Goal: Transaction & Acquisition: Purchase product/service

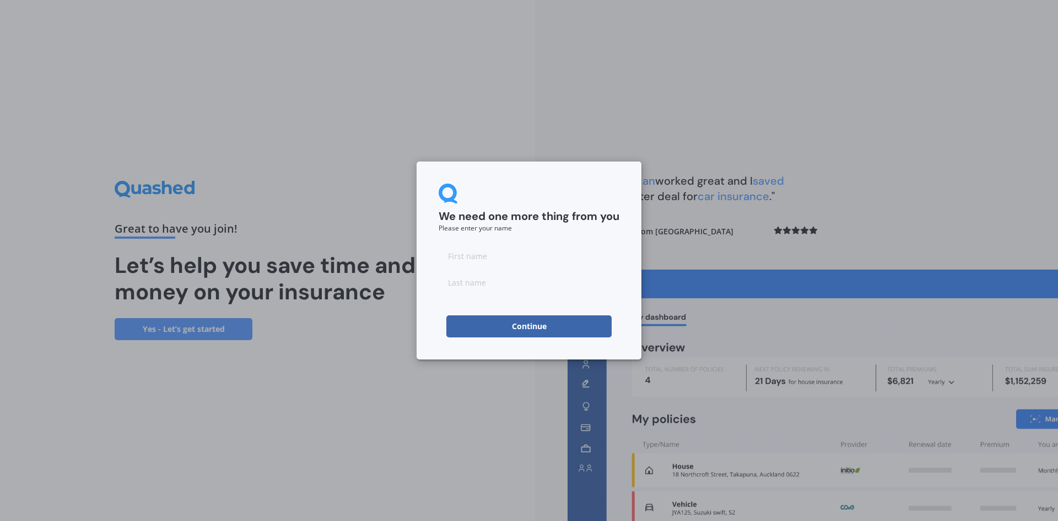
click at [517, 259] on input at bounding box center [529, 256] width 181 height 22
click at [518, 259] on input at bounding box center [529, 256] width 181 height 22
type input "[PERSON_NAME]"
type input "ramesh"
drag, startPoint x: 516, startPoint y: 252, endPoint x: 389, endPoint y: 236, distance: 128.9
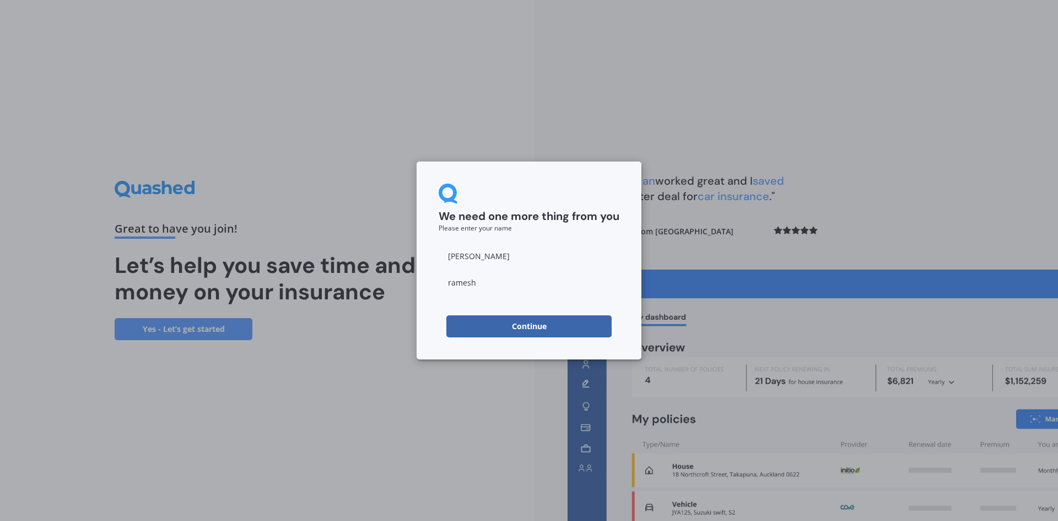
click at [389, 236] on div "We need one more thing from you Please enter your name [PERSON_NAME] Continue" at bounding box center [529, 260] width 1058 height 521
click at [557, 230] on div "We need one more thing from you Please enter your name" at bounding box center [529, 208] width 181 height 48
click at [525, 259] on input "[PERSON_NAME]" at bounding box center [529, 256] width 181 height 22
drag, startPoint x: 515, startPoint y: 260, endPoint x: 522, endPoint y: 248, distance: 13.3
click at [515, 259] on input at bounding box center [529, 256] width 181 height 22
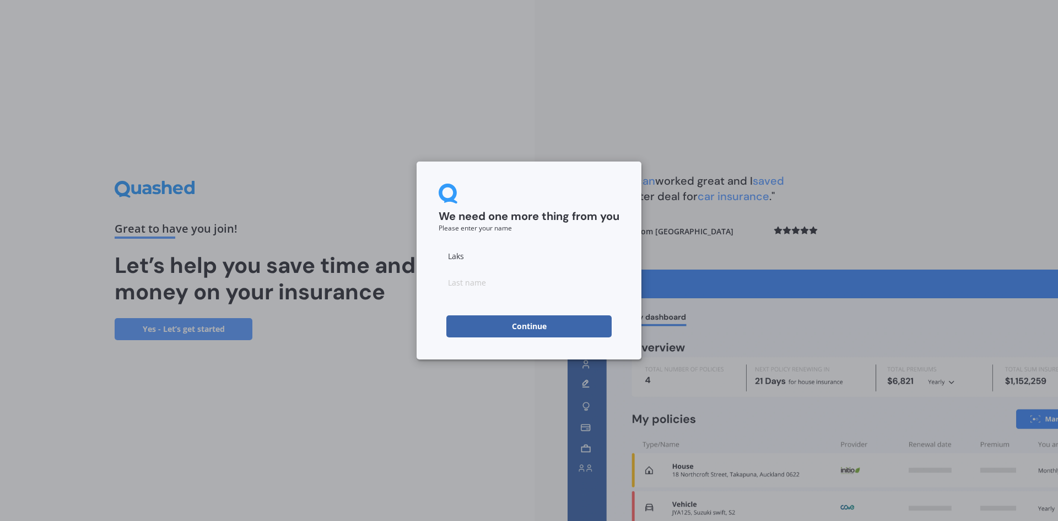
type input "Laks"
click at [474, 278] on input at bounding box center [529, 282] width 181 height 22
type input "Ramehs"
click at [551, 329] on button "Continue" at bounding box center [528, 326] width 165 height 22
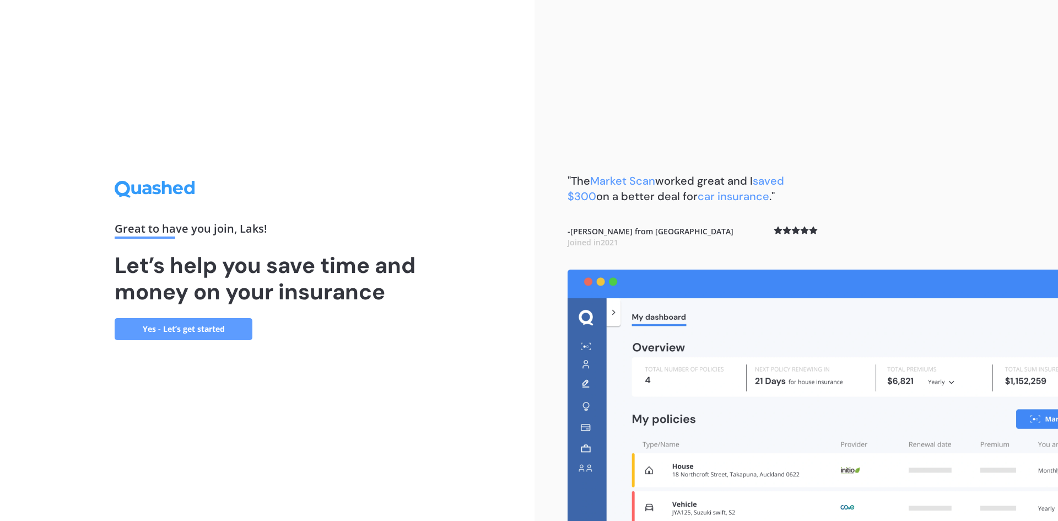
click at [201, 331] on link "Yes - Let’s get started" at bounding box center [184, 329] width 138 height 22
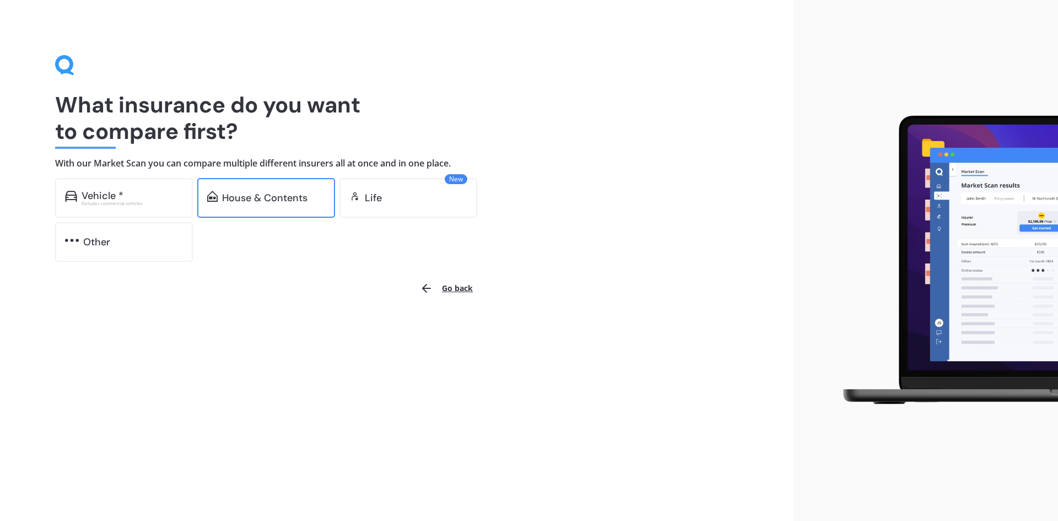
click at [259, 193] on div "House & Contents" at bounding box center [264, 197] width 85 height 11
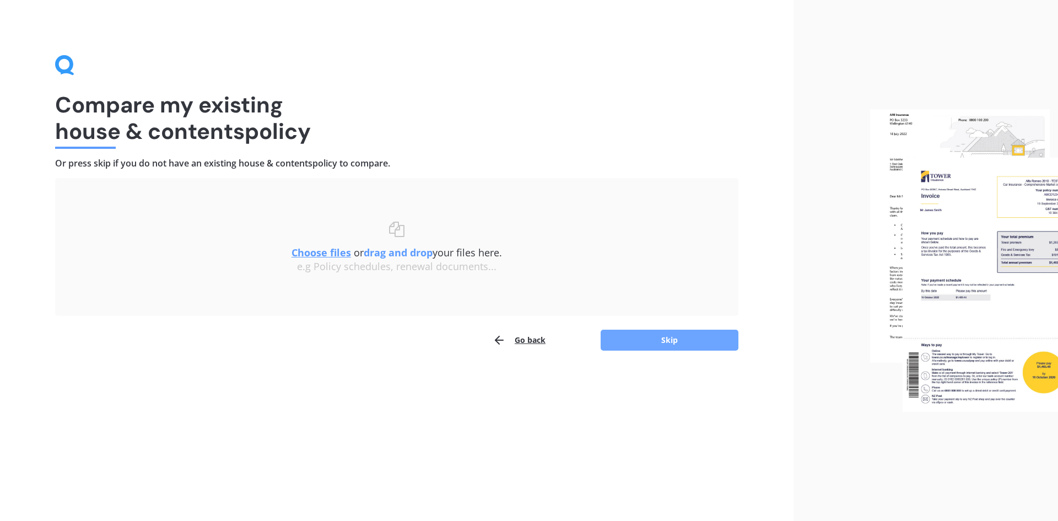
click at [654, 338] on button "Skip" at bounding box center [670, 340] width 138 height 21
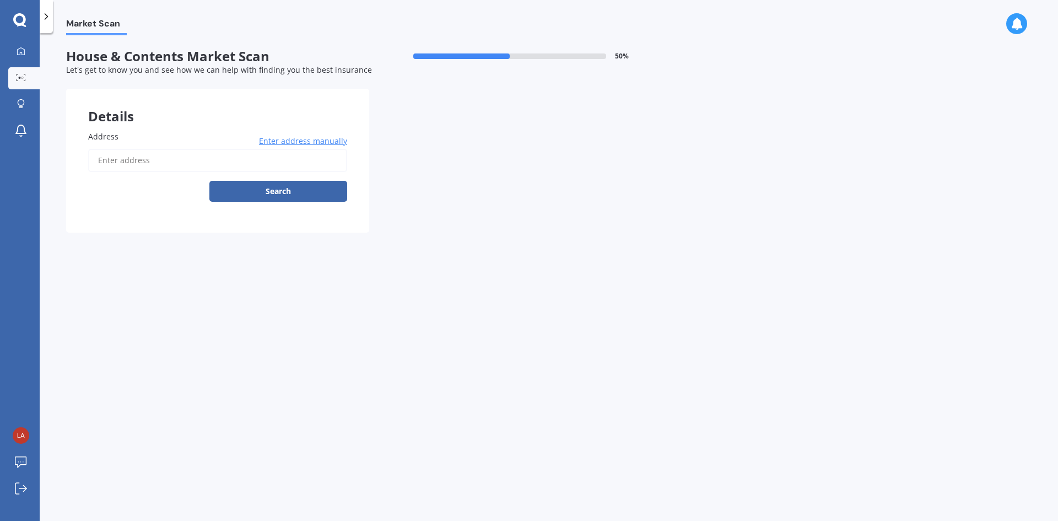
click at [209, 163] on input "Address" at bounding box center [217, 160] width 259 height 23
type input "[STREET_ADDRESS][PERSON_NAME]"
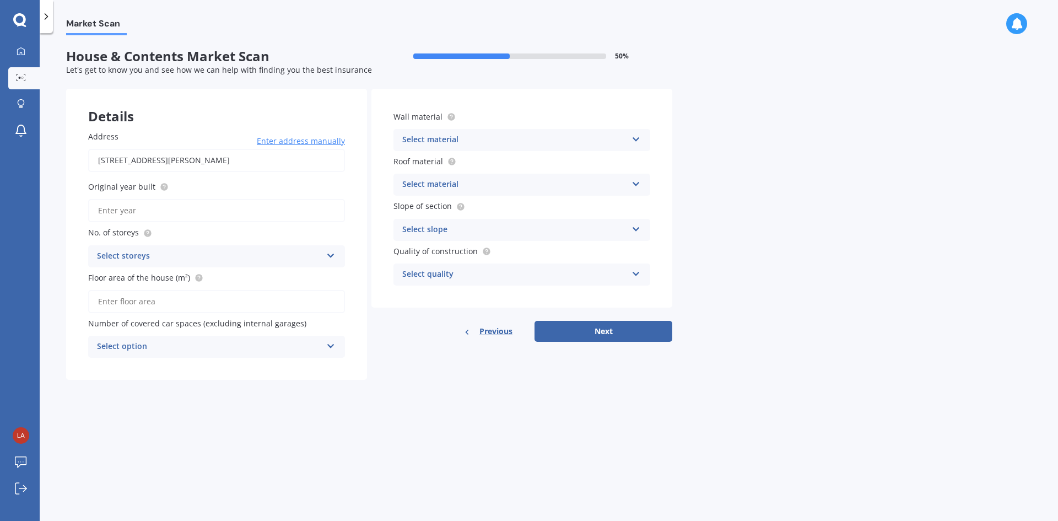
click at [177, 217] on input "Original year built" at bounding box center [216, 210] width 257 height 23
type input "2004"
click at [173, 252] on div "Select storeys" at bounding box center [209, 256] width 225 height 13
click at [132, 280] on div "1" at bounding box center [217, 278] width 256 height 20
click at [195, 299] on input "Floor area of the house (m²)" at bounding box center [216, 301] width 257 height 23
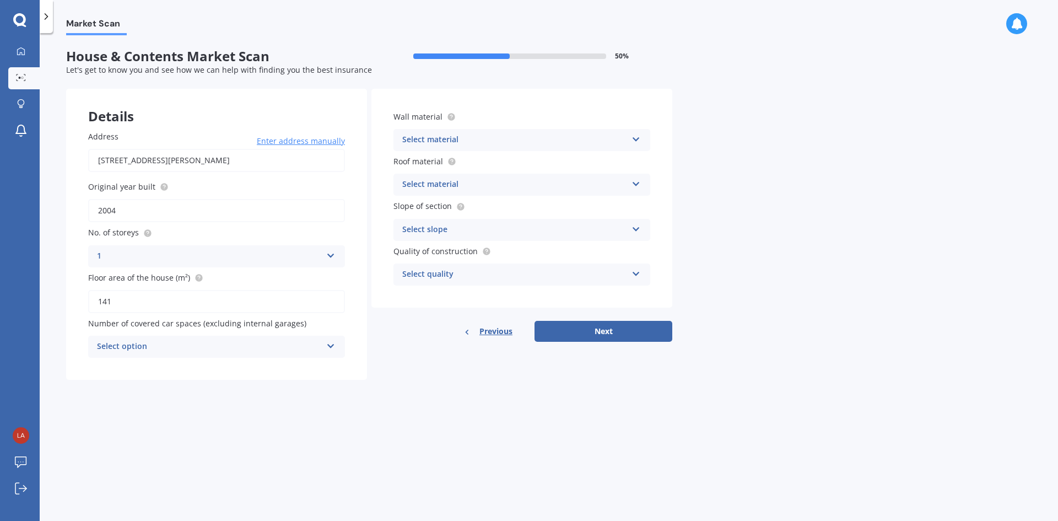
type input "141"
click at [163, 351] on div "Select option" at bounding box center [209, 346] width 225 height 13
click at [422, 389] on form "House & Contents Market Scan 50 % Let's get to know you and see how we can help…" at bounding box center [369, 219] width 606 height 340
click at [475, 134] on div "Select material" at bounding box center [514, 139] width 225 height 13
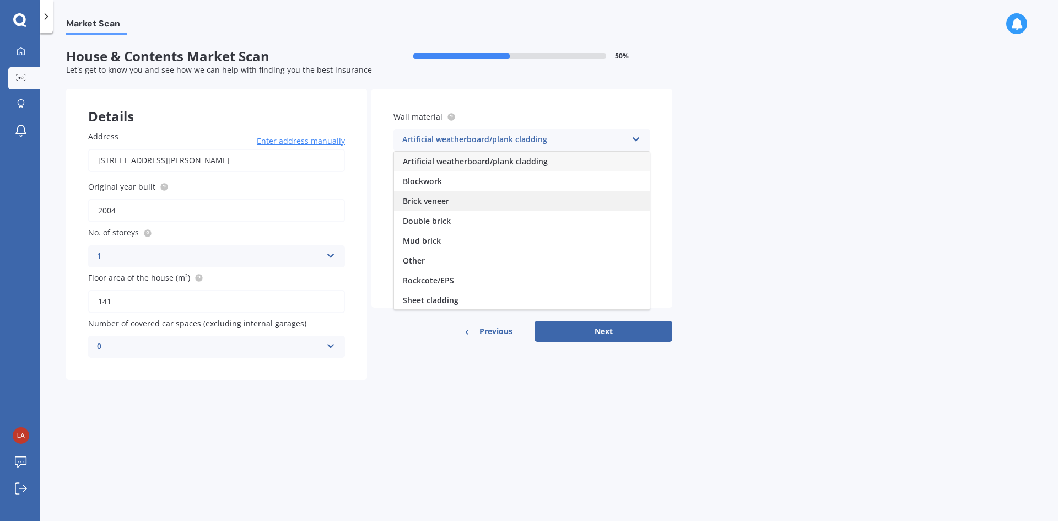
click at [445, 194] on div "Brick veneer" at bounding box center [522, 201] width 256 height 20
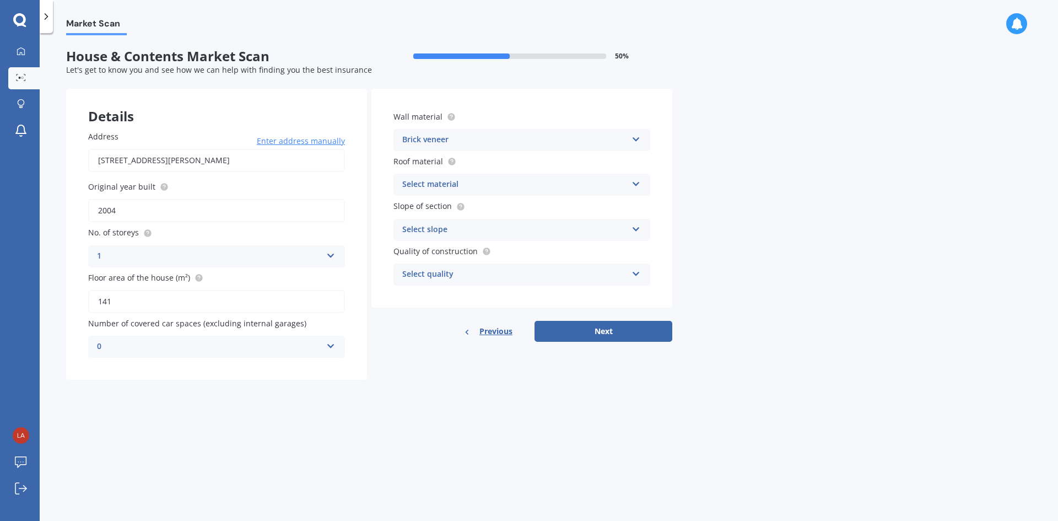
click at [446, 182] on div "Select material" at bounding box center [514, 184] width 225 height 13
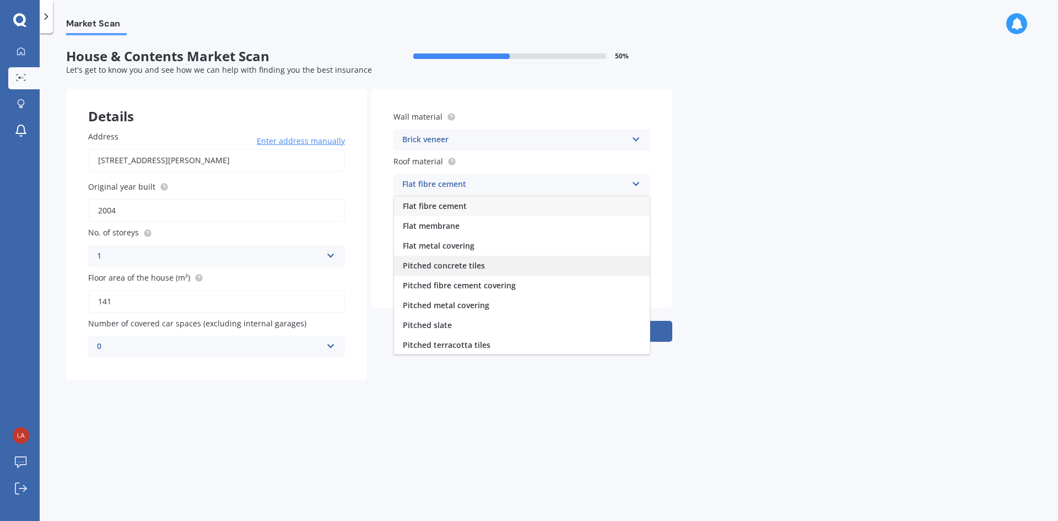
click at [454, 266] on span "Pitched concrete tiles" at bounding box center [444, 265] width 82 height 10
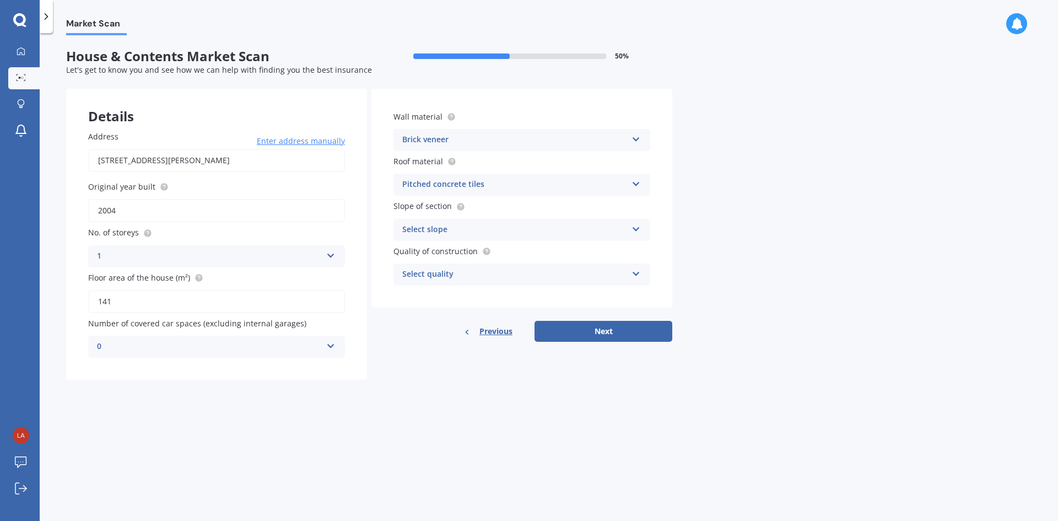
click at [456, 233] on div "Select slope" at bounding box center [514, 229] width 225 height 13
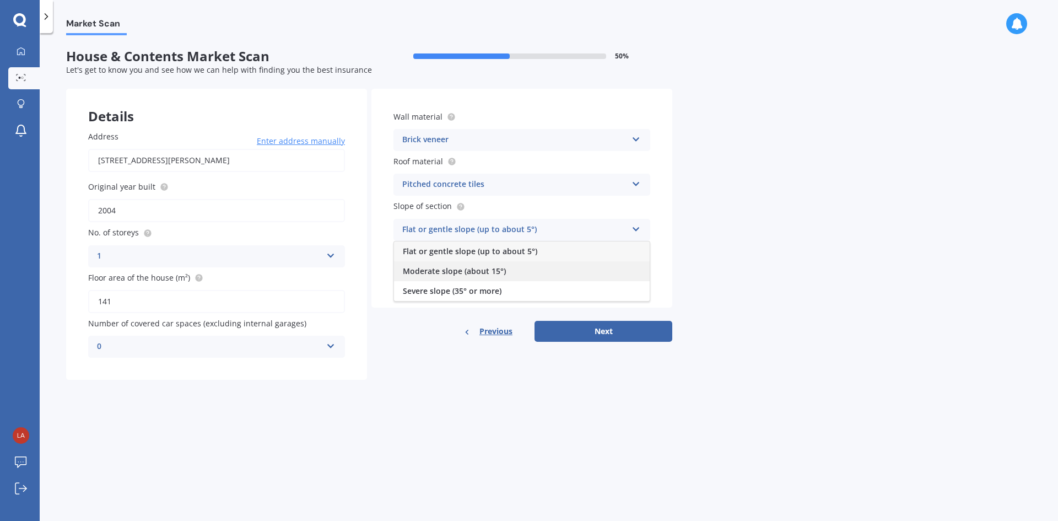
click at [464, 269] on span "Moderate slope (about 15°)" at bounding box center [454, 271] width 103 height 10
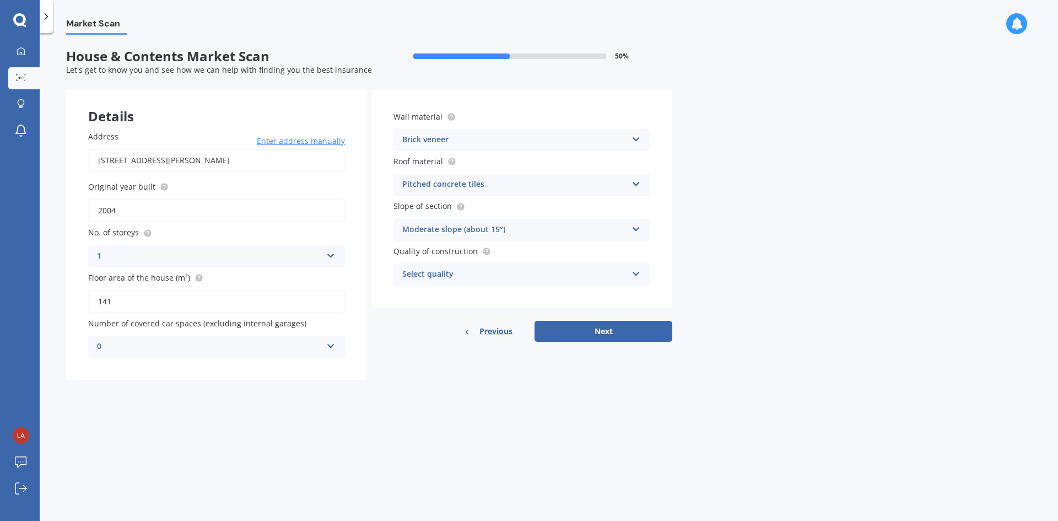
click at [463, 273] on div "Select quality" at bounding box center [514, 274] width 225 height 13
click at [451, 299] on div "Standard" at bounding box center [522, 296] width 256 height 20
click at [613, 337] on button "Next" at bounding box center [604, 331] width 138 height 21
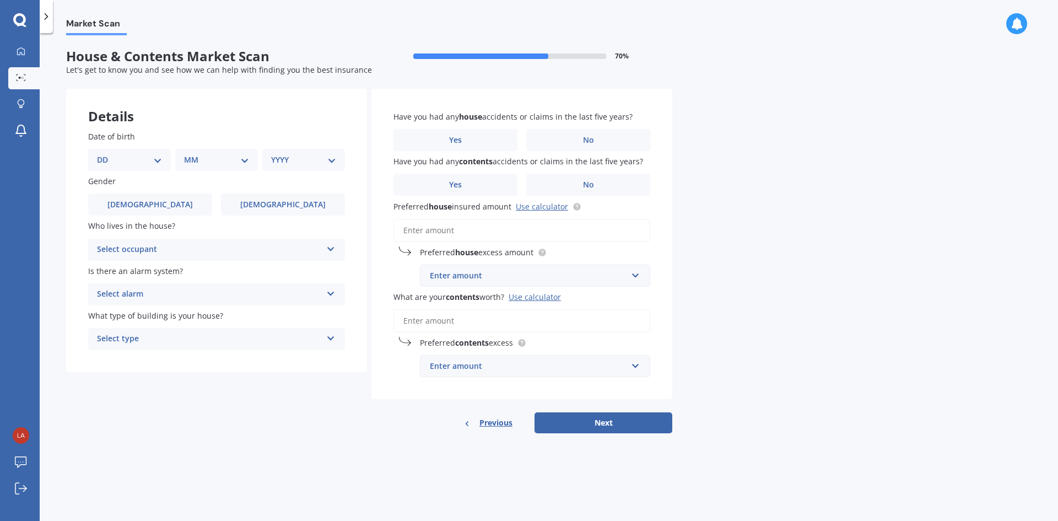
click at [150, 160] on select "DD 01 02 03 04 05 06 07 08 09 10 11 12 13 14 15 16 17 18 19 20 21 22 23 24 25 2…" at bounding box center [129, 160] width 65 height 12
click at [106, 154] on select "DD 01 02 03 04 05 06 07 08 09 10 11 12 13 14 15 16 17 18 19 20 21 22 23 24 25 2…" at bounding box center [129, 160] width 65 height 12
click at [179, 164] on div "DD 01 02 03 04 05 06 07 08 09 10 11 12 13 14 15 16 17 18 19 20 21 22 23 24 25 2…" at bounding box center [219, 160] width 244 height 22
click at [195, 159] on select "MM 01 02 03 04 05 06 07 08 09 10 11 12" at bounding box center [219, 160] width 61 height 12
click at [133, 158] on select "DD 01 02 03 04 05 06 07 08 09 10 11 12 13 14 15 16 17 18 19 20 21 22 23 24 25 2…" at bounding box center [136, 160] width 61 height 12
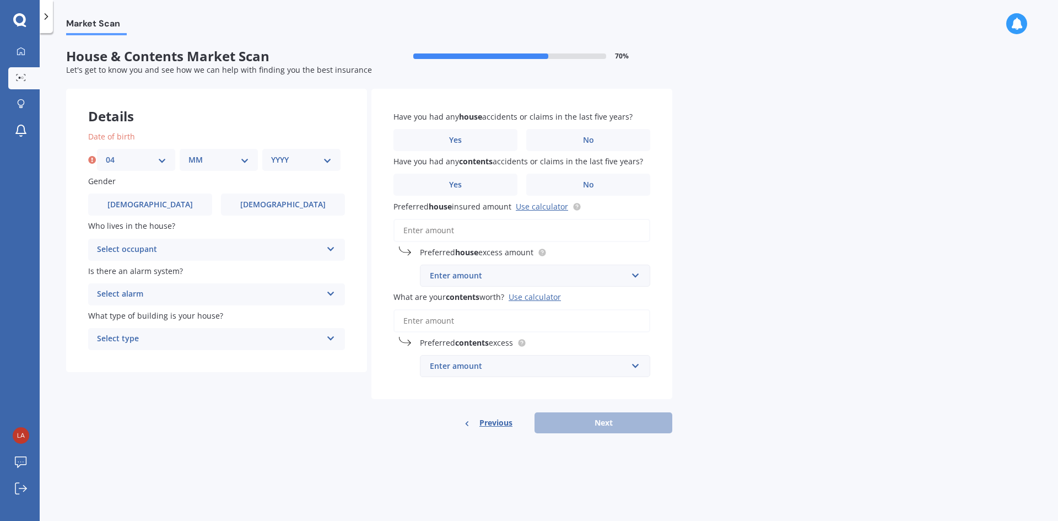
select select "07"
click at [106, 154] on select "DD 01 02 03 04 05 06 07 08 09 10 11 12 13 14 15 16 17 18 19 20 21 22 23 24 25 2…" at bounding box center [136, 160] width 61 height 12
click at [230, 158] on select "MM 01 02 03 04 05 06 07 08 09 10 11 12" at bounding box center [219, 160] width 61 height 12
select select "05"
click at [189, 154] on select "MM 01 02 03 04 05 06 07 08 09 10 11 12" at bounding box center [219, 160] width 61 height 12
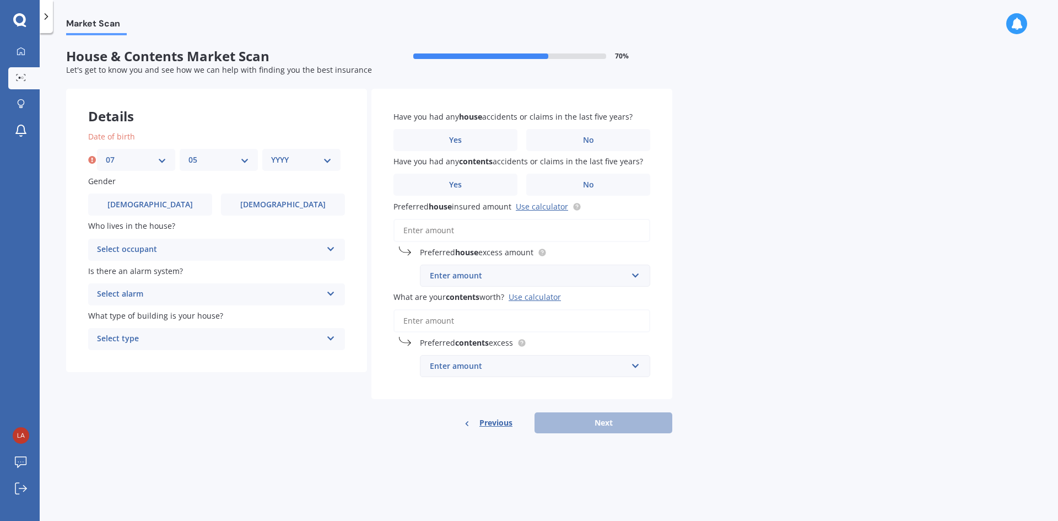
click at [293, 157] on select "YYYY 2009 2008 2007 2006 2005 2004 2003 2002 2001 2000 1999 1998 1997 1996 1995…" at bounding box center [301, 160] width 61 height 12
select select "1990"
click at [271, 154] on select "YYYY 2009 2008 2007 2006 2005 2004 2003 2002 2001 2000 1999 1998 1997 1996 1995…" at bounding box center [301, 160] width 61 height 12
click at [170, 412] on div "Details Date of birth DD 01 02 03 04 05 06 07 08 09 10 11 12 13 14 15 16 17 18 …" at bounding box center [369, 261] width 606 height 345
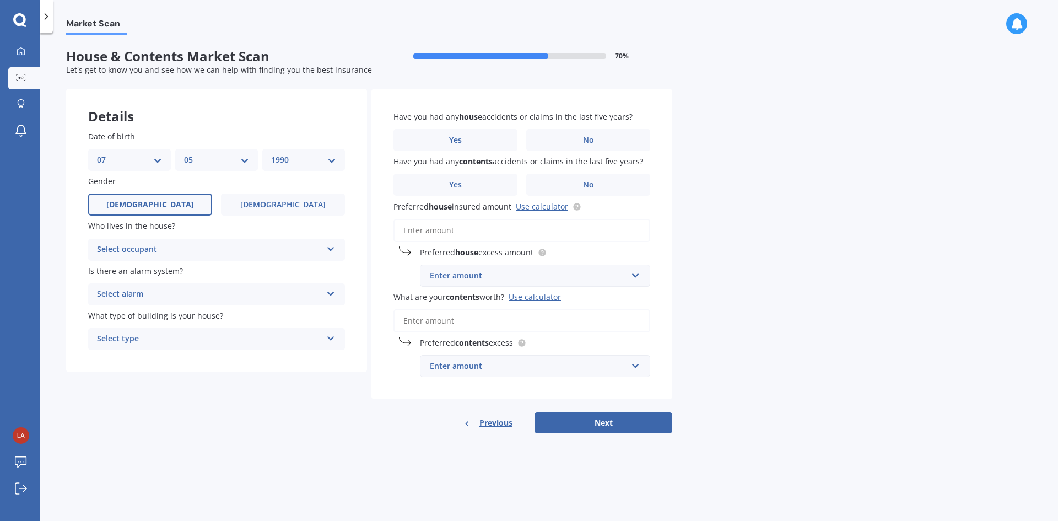
click at [162, 200] on label "[DEMOGRAPHIC_DATA]" at bounding box center [150, 204] width 124 height 22
click at [0, 0] on input "[DEMOGRAPHIC_DATA]" at bounding box center [0, 0] width 0 height 0
click at [158, 243] on div "Select occupant" at bounding box center [209, 249] width 225 height 13
click at [147, 293] on span "Owner + Boarder" at bounding box center [130, 291] width 64 height 10
click at [168, 245] on div "Owner + Boarder" at bounding box center [209, 249] width 225 height 13
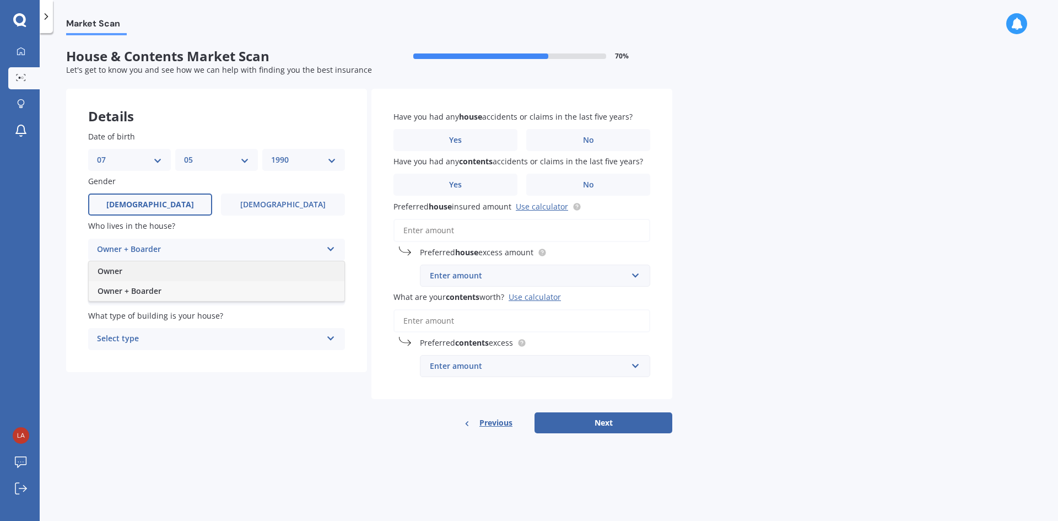
click at [153, 273] on div "Owner" at bounding box center [217, 271] width 256 height 20
click at [194, 291] on div "Select alarm" at bounding box center [209, 294] width 225 height 13
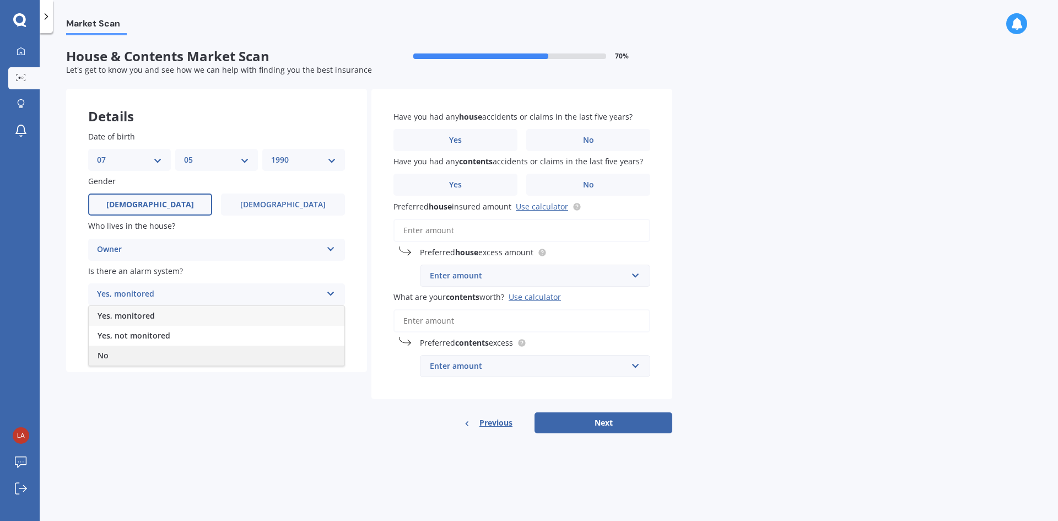
click at [144, 353] on div "No" at bounding box center [217, 356] width 256 height 20
click at [167, 284] on div "No Yes, monitored Yes, not monitored No" at bounding box center [216, 294] width 257 height 22
click at [149, 330] on div "Yes, not monitored" at bounding box center [217, 336] width 256 height 20
click at [184, 338] on div "Select type" at bounding box center [209, 338] width 225 height 13
click at [186, 362] on div "Freestanding" at bounding box center [217, 361] width 256 height 20
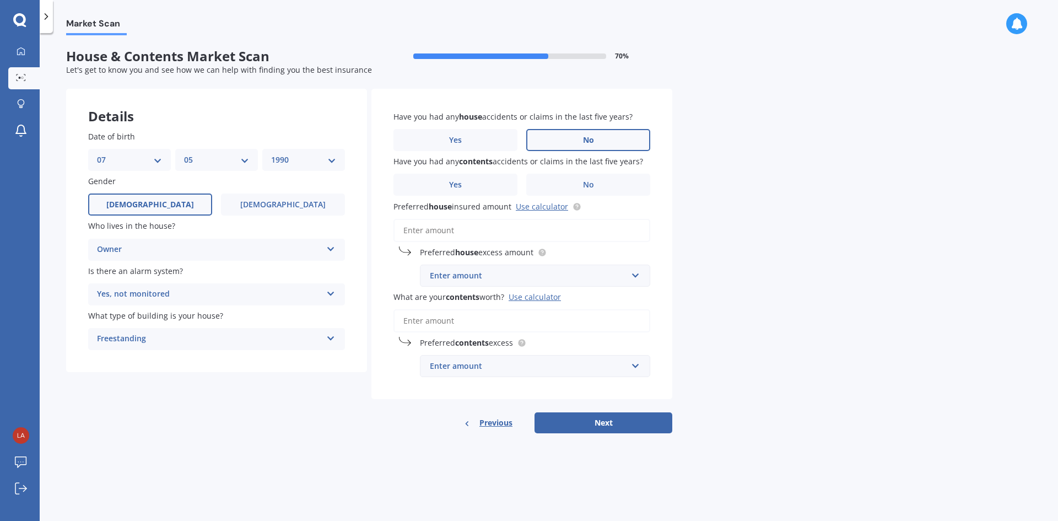
click at [545, 134] on label "No" at bounding box center [588, 140] width 124 height 22
click at [0, 0] on input "No" at bounding box center [0, 0] width 0 height 0
click at [407, 145] on label "Yes" at bounding box center [456, 140] width 124 height 22
click at [0, 0] on input "Yes" at bounding box center [0, 0] width 0 height 0
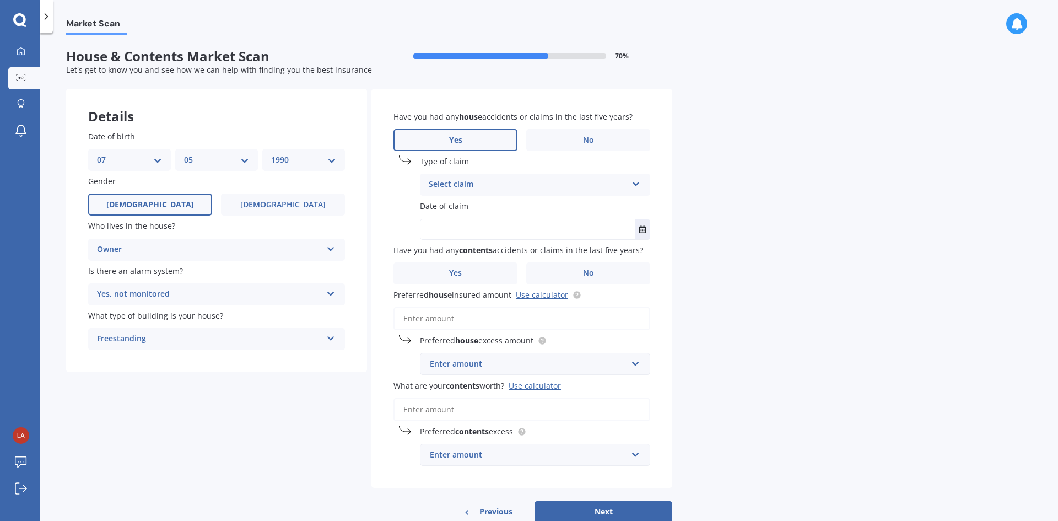
click at [510, 180] on div "Select claim" at bounding box center [528, 184] width 198 height 13
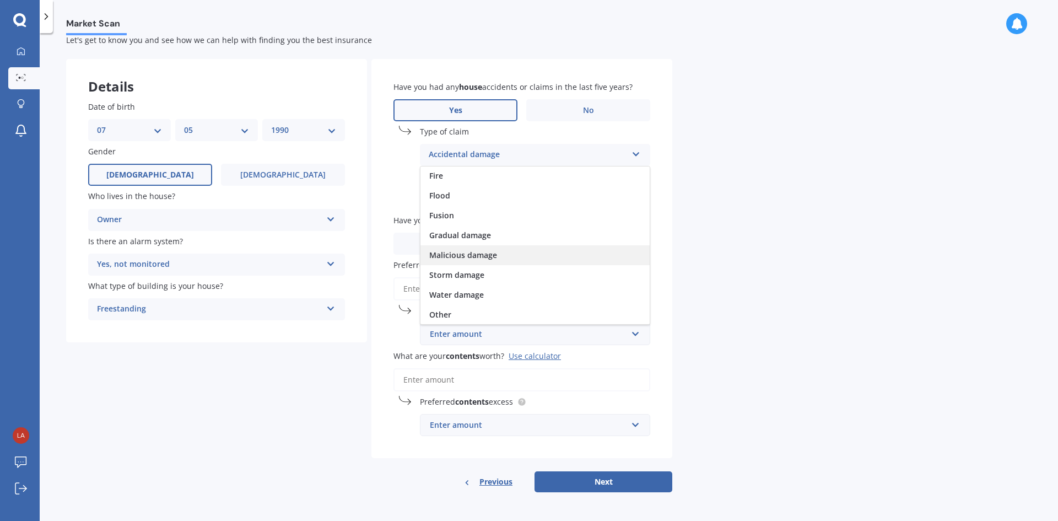
scroll to position [80, 0]
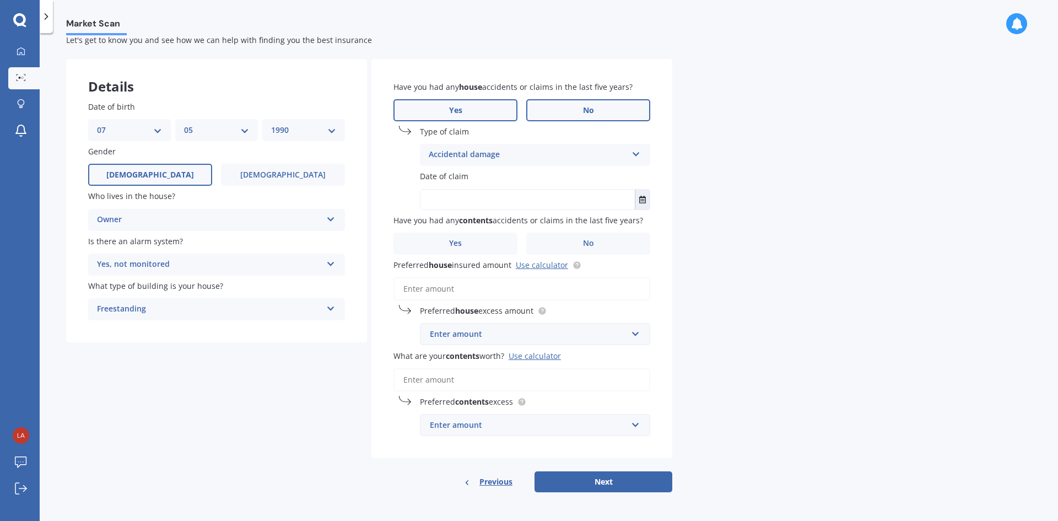
click at [590, 111] on span "No" at bounding box center [588, 110] width 11 height 9
click at [0, 0] on input "No" at bounding box center [0, 0] width 0 height 0
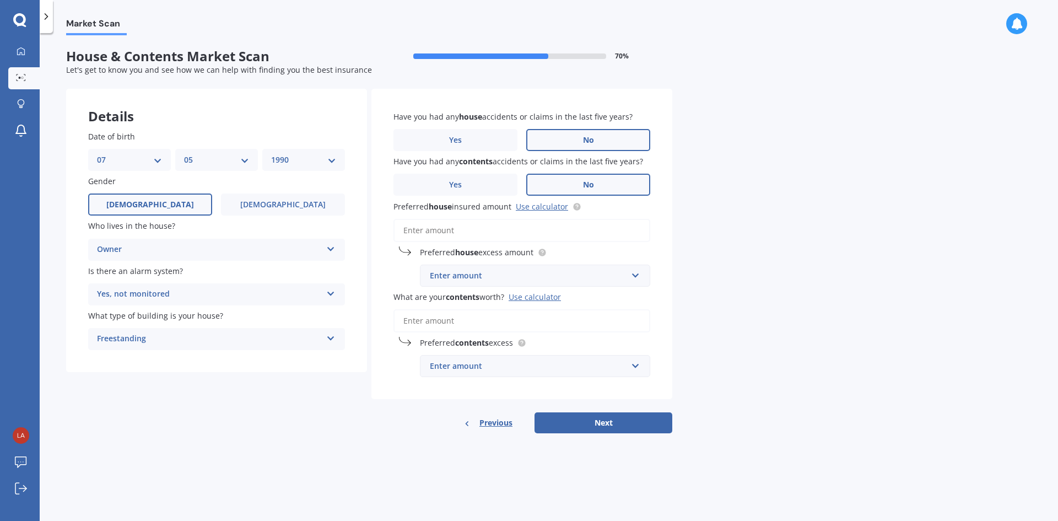
click at [568, 178] on label "No" at bounding box center [588, 185] width 124 height 22
click at [0, 0] on input "No" at bounding box center [0, 0] width 0 height 0
click at [460, 232] on input "Preferred house insured amount Use calculator" at bounding box center [522, 230] width 257 height 23
click at [547, 208] on link "Use calculator" at bounding box center [542, 206] width 52 height 10
click at [508, 273] on div "Enter amount" at bounding box center [528, 276] width 197 height 12
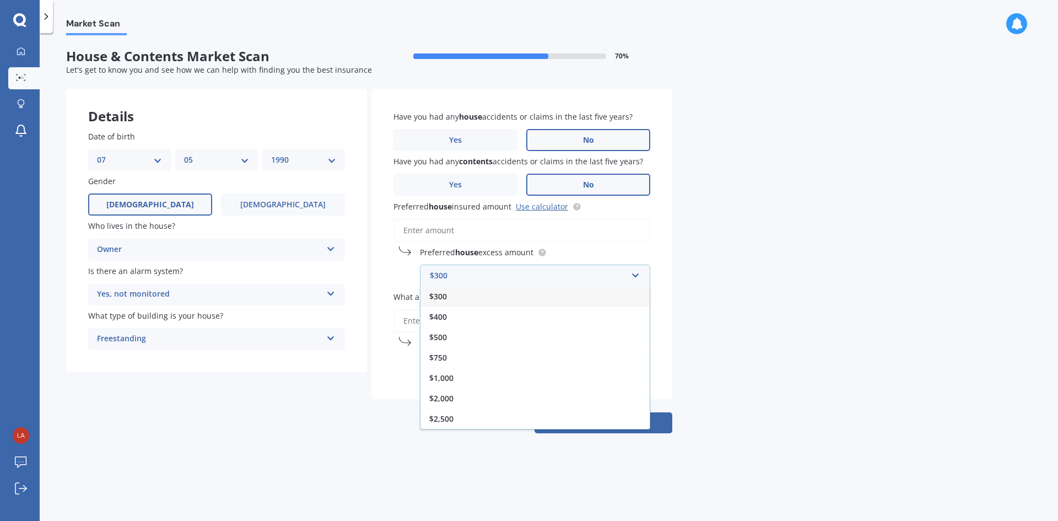
click at [932, 257] on div "Market Scan House & Contents Market Scan 70 % Let's get to know you and see how…" at bounding box center [549, 279] width 1019 height 488
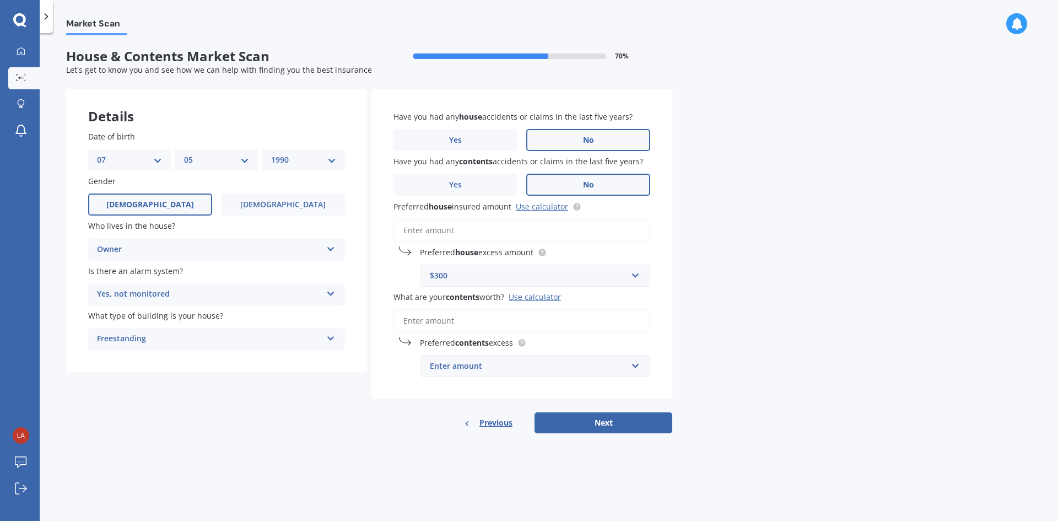
click at [495, 230] on input "Preferred house insured amount Use calculator" at bounding box center [522, 230] width 257 height 23
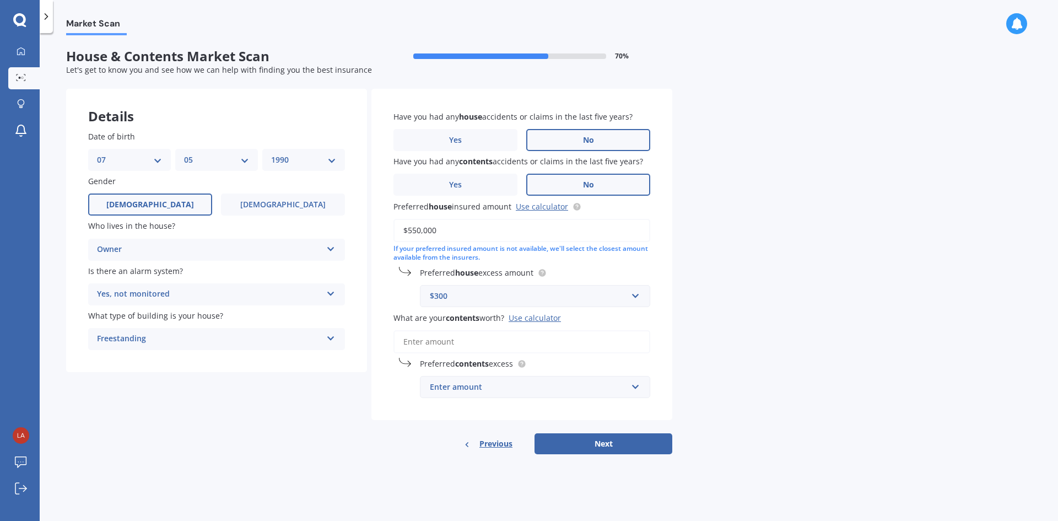
type input "$550,000"
click at [977, 283] on div "Market Scan House & Contents Market Scan 70 % Let's get to know you and see how…" at bounding box center [549, 279] width 1019 height 488
click at [637, 292] on input "text" at bounding box center [531, 296] width 220 height 21
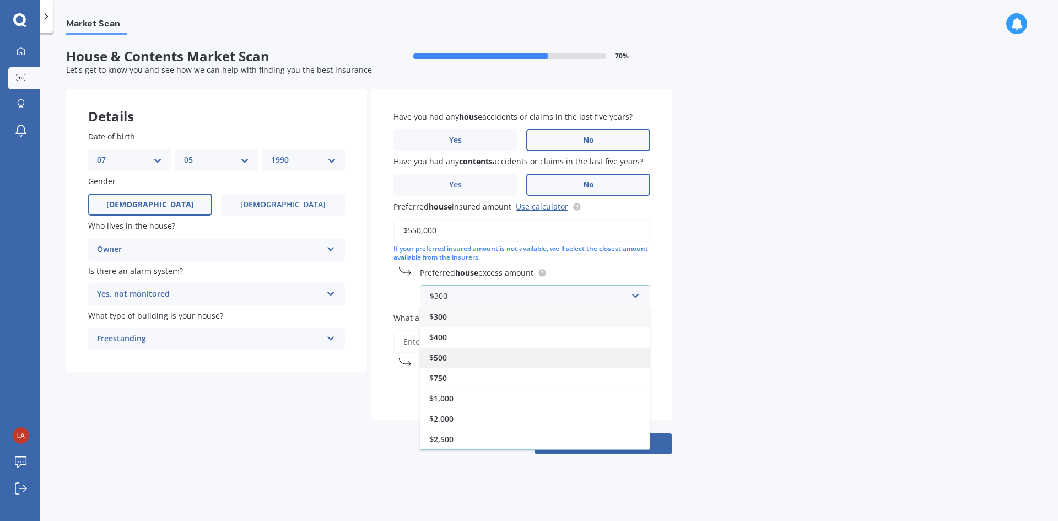
click at [491, 355] on div "$500" at bounding box center [535, 357] width 229 height 20
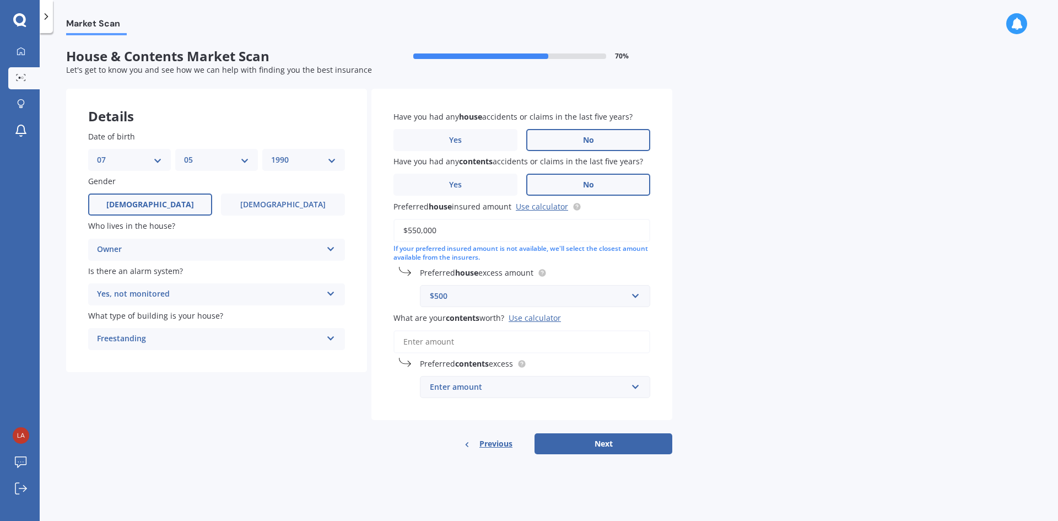
click at [771, 295] on div "Market Scan House & Contents Market Scan 70 % Let's get to know you and see how…" at bounding box center [549, 279] width 1019 height 488
click at [514, 336] on input "What are your contents worth? Use calculator" at bounding box center [522, 341] width 257 height 23
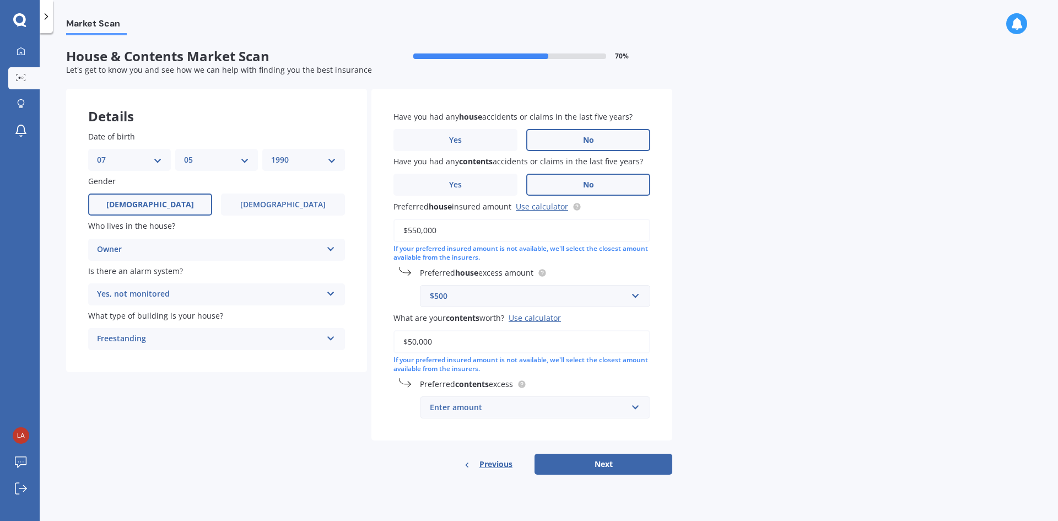
type input "$50,000"
click at [918, 330] on div "Market Scan House & Contents Market Scan 70 % Let's get to know you and see how…" at bounding box center [549, 279] width 1019 height 488
click at [542, 407] on div "Enter amount" at bounding box center [528, 407] width 197 height 12
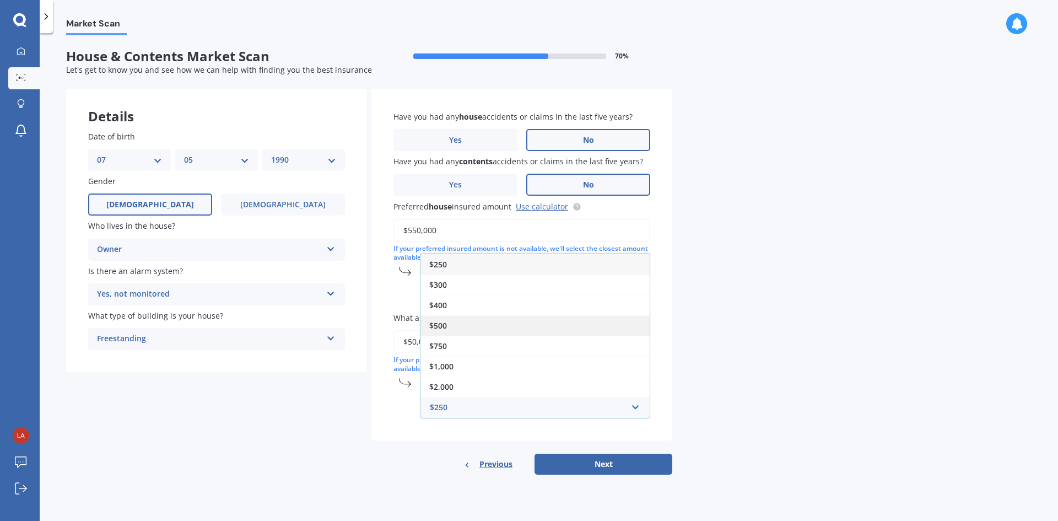
click at [476, 322] on div "$500" at bounding box center [535, 325] width 229 height 20
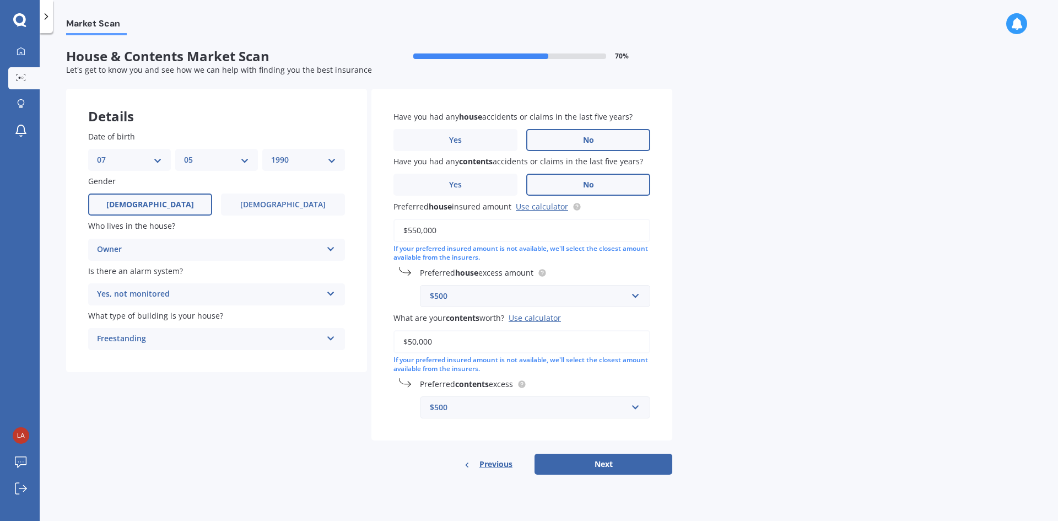
click at [718, 316] on div "Market Scan House & Contents Market Scan 70 % Let's get to know you and see how…" at bounding box center [549, 279] width 1019 height 488
click at [572, 411] on div "$500" at bounding box center [528, 407] width 197 height 12
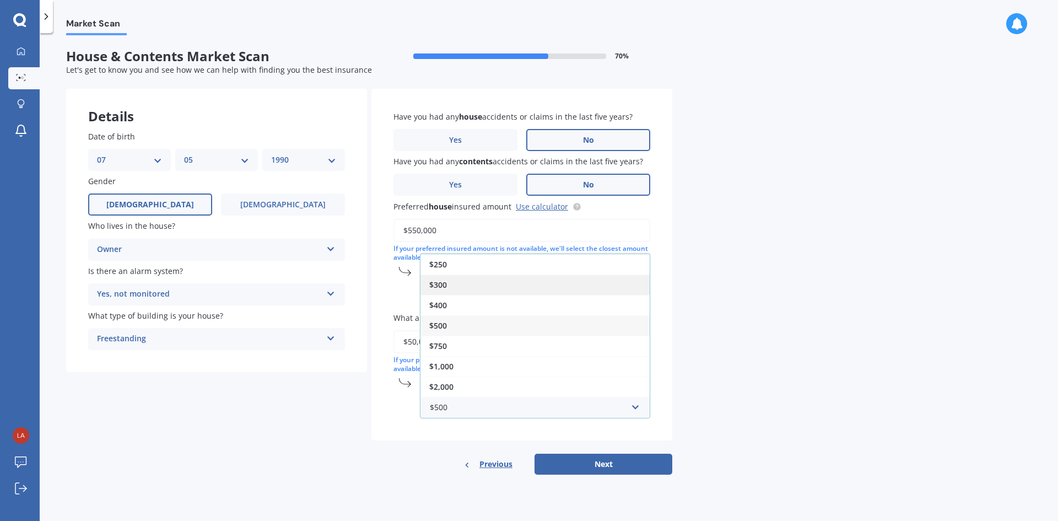
click at [493, 288] on div "$300" at bounding box center [535, 284] width 229 height 20
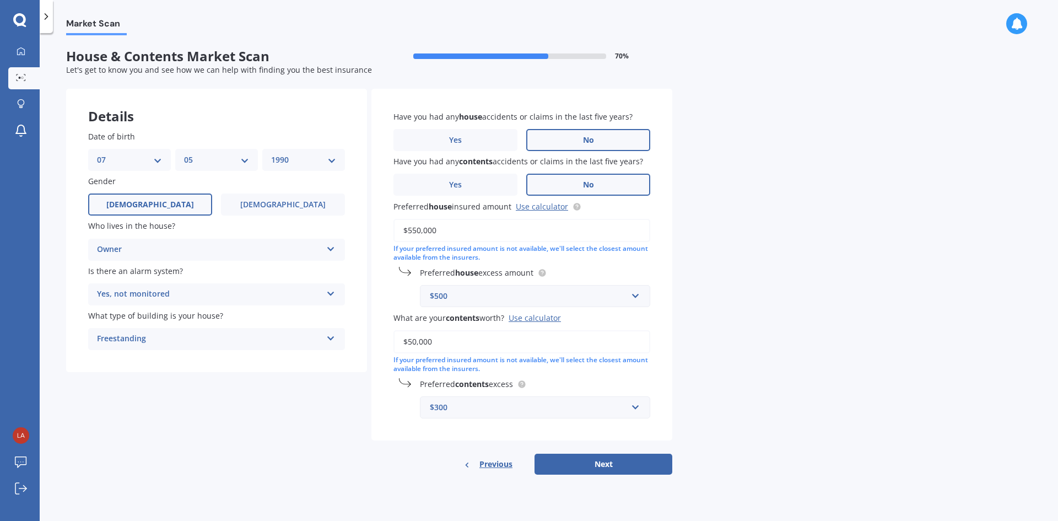
click at [812, 322] on div "Market Scan House & Contents Market Scan 70 % Let's get to know you and see how…" at bounding box center [549, 279] width 1019 height 488
click at [644, 457] on button "Next" at bounding box center [604, 464] width 138 height 21
select select "07"
select select "05"
select select "1990"
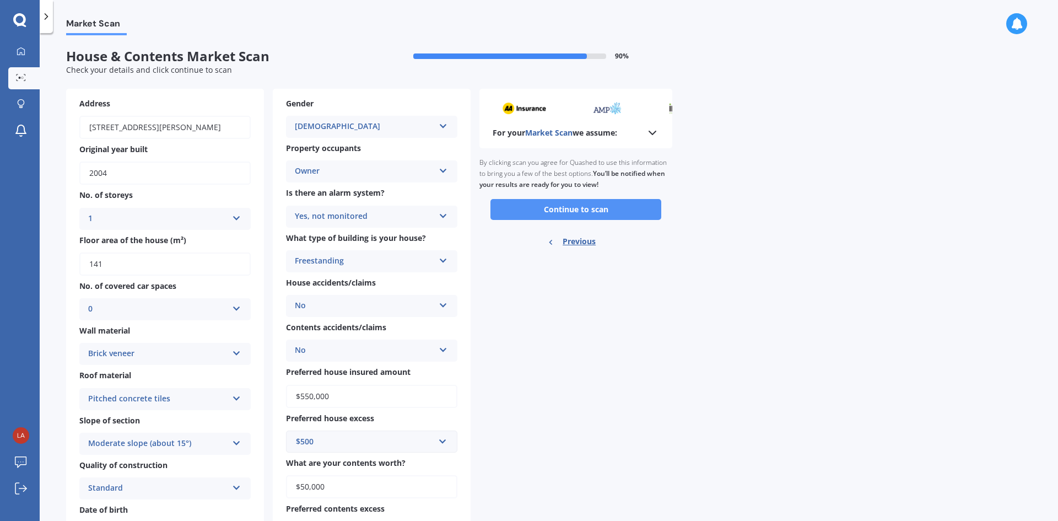
click at [593, 209] on button "Continue to scan" at bounding box center [576, 209] width 171 height 21
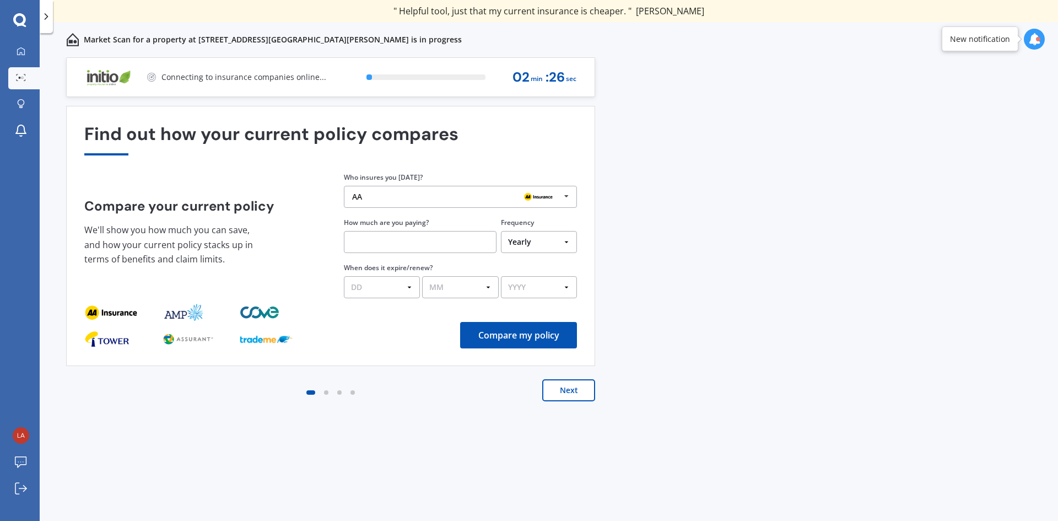
click at [562, 195] on icon at bounding box center [566, 196] width 17 height 20
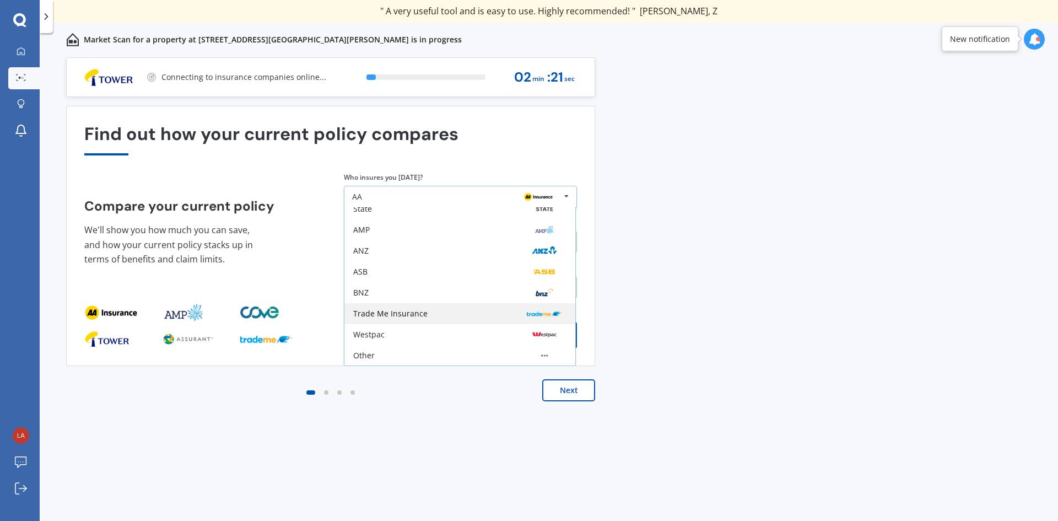
scroll to position [72, 0]
click at [396, 351] on div "Other" at bounding box center [459, 355] width 213 height 9
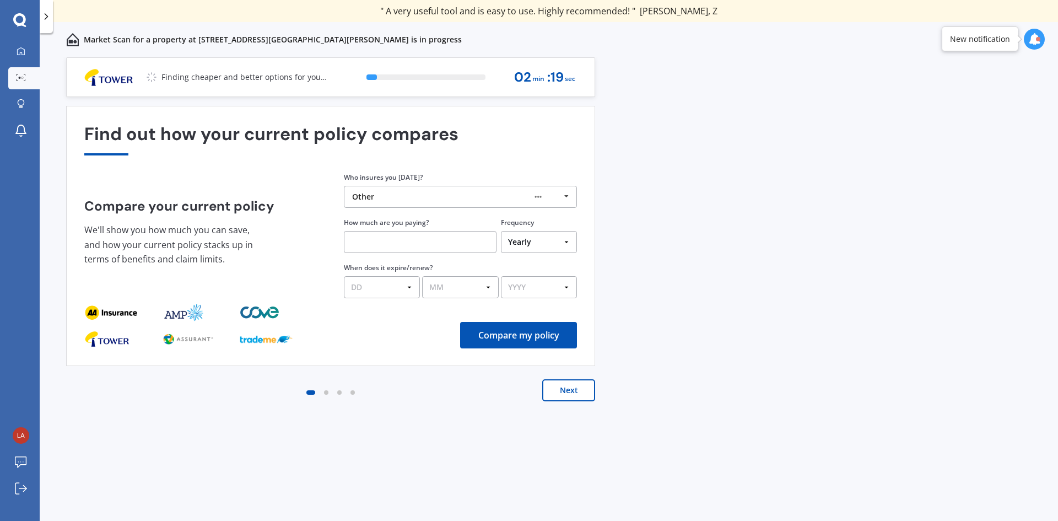
click at [414, 242] on input "text" at bounding box center [420, 242] width 153 height 22
type input "$2,300.00"
click at [369, 331] on div "Compare my policy" at bounding box center [330, 335] width 493 height 26
click at [386, 287] on select "DD 01 02 03 04 05 06 07 08 09 10 11 12 13 14 15 16 17 18 19 20 21 22 23 24 25 2…" at bounding box center [382, 287] width 76 height 22
select select "27"
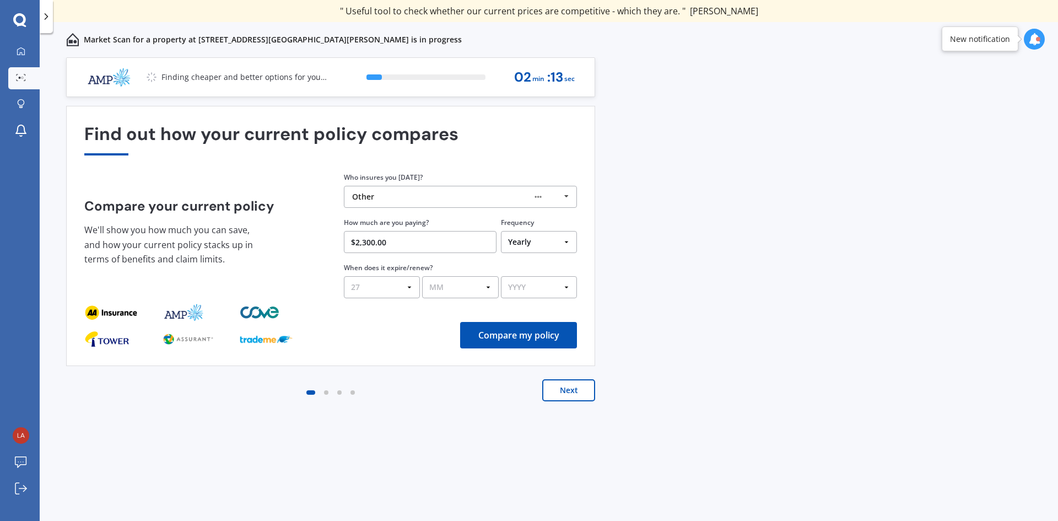
click at [344, 276] on select "DD 01 02 03 04 05 06 07 08 09 10 11 12 13 14 15 16 17 18 19 20 21 22 23 24 25 2…" at bounding box center [382, 287] width 76 height 22
click at [462, 281] on select "MM 01 02 03 04 05 06 07 08 09 10 11 12" at bounding box center [460, 287] width 76 height 22
select select "08"
click at [422, 276] on select "MM 01 02 03 04 05 06 07 08 09 10 11 12" at bounding box center [460, 287] width 76 height 22
click at [520, 286] on select "YYYY 2026 2025 2024" at bounding box center [539, 287] width 76 height 22
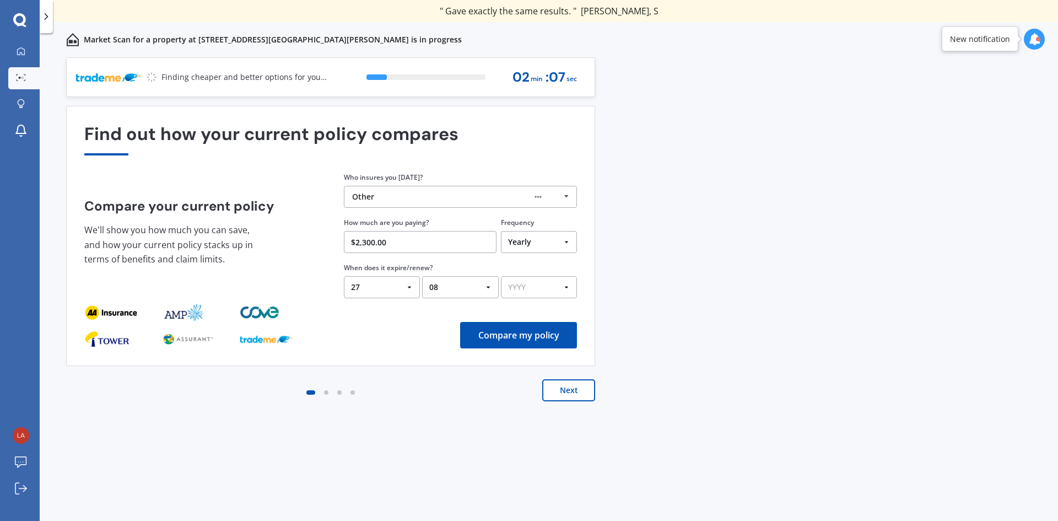
select select "2025"
click at [501, 276] on select "YYYY 2026 2025 2024" at bounding box center [539, 287] width 76 height 22
click at [516, 331] on button "Compare my policy" at bounding box center [518, 335] width 117 height 26
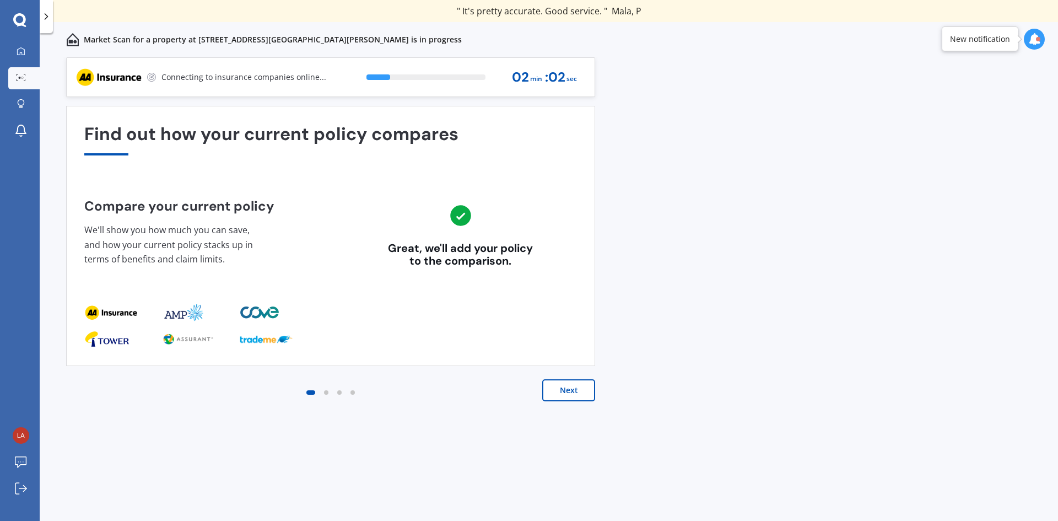
click at [585, 395] on button "Next" at bounding box center [568, 390] width 53 height 22
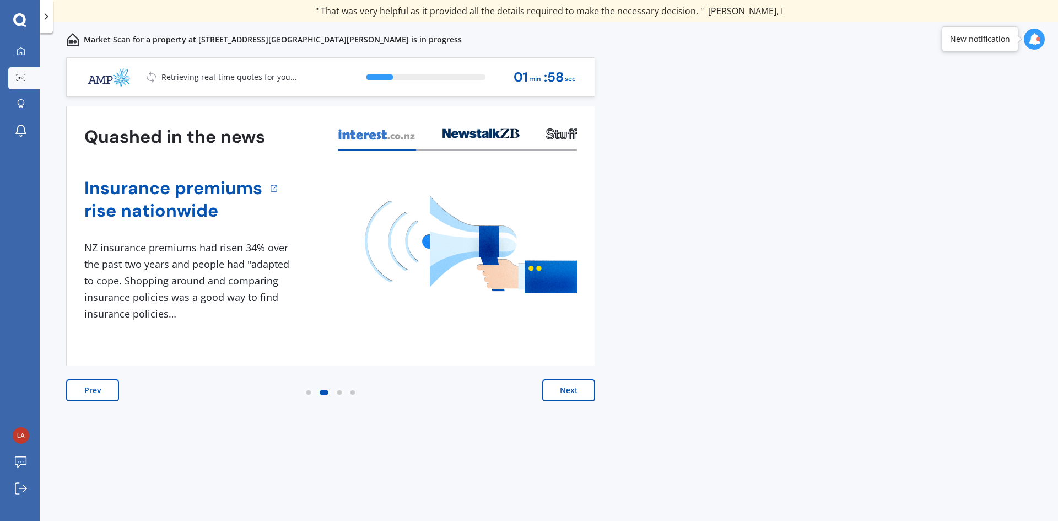
click at [579, 392] on button "Next" at bounding box center [568, 390] width 53 height 22
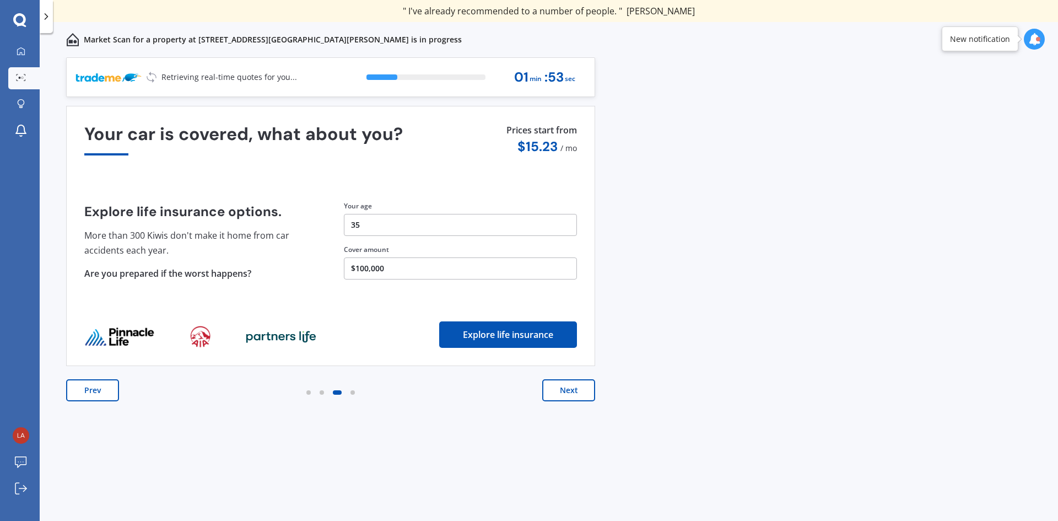
click at [571, 389] on button "Next" at bounding box center [568, 390] width 53 height 22
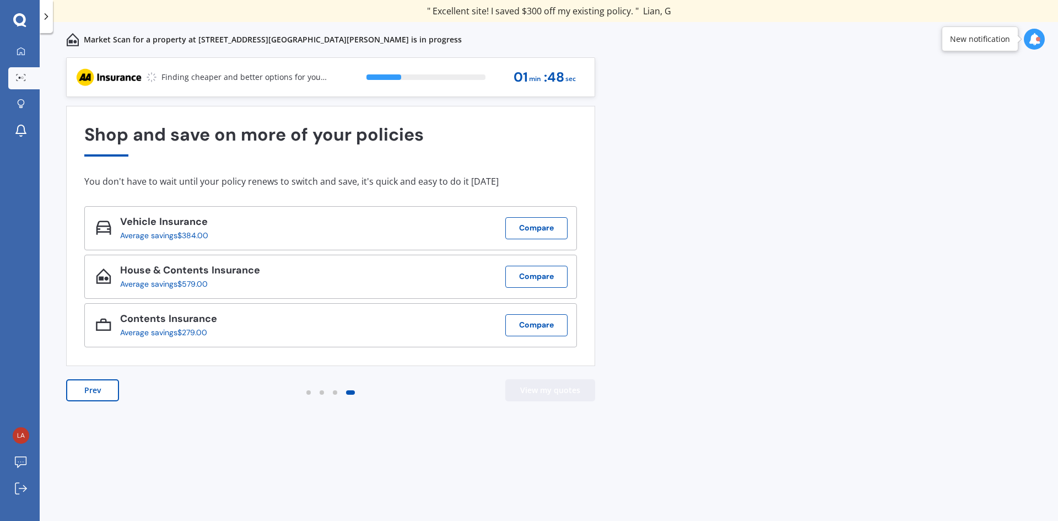
click at [550, 396] on button "View my quotes" at bounding box center [550, 390] width 90 height 22
click at [522, 324] on button "Compare" at bounding box center [536, 325] width 62 height 22
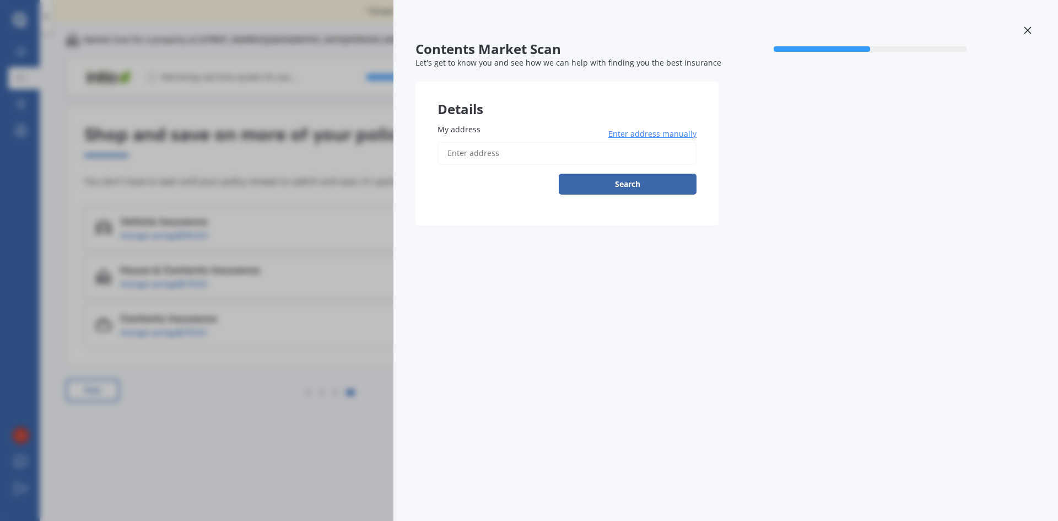
click at [1036, 33] on div at bounding box center [1028, 31] width 17 height 19
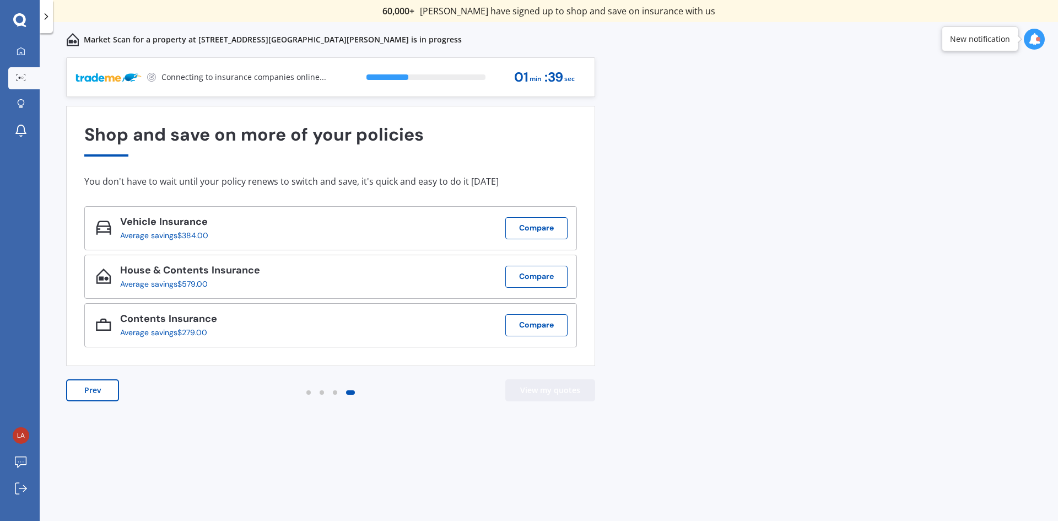
click at [532, 387] on button "View my quotes" at bounding box center [550, 390] width 90 height 22
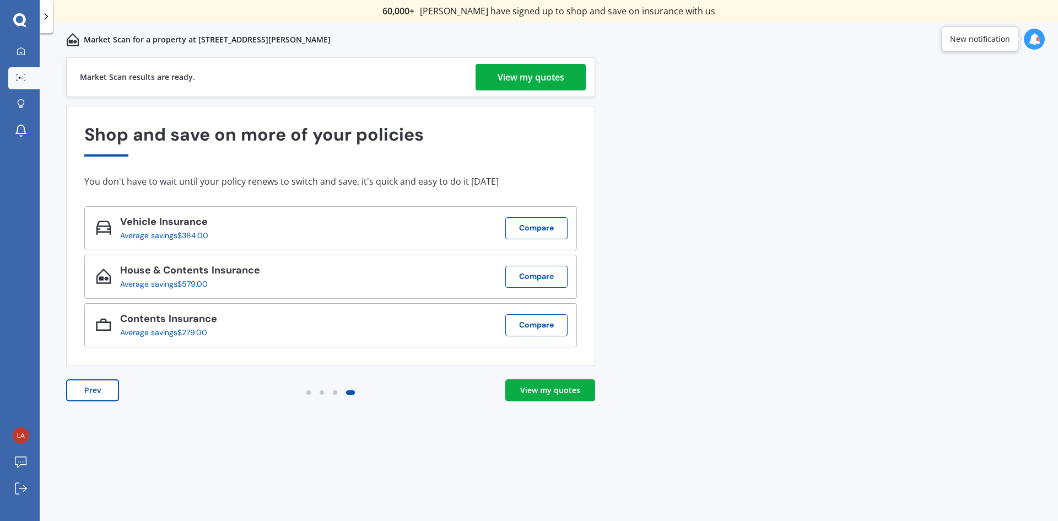
click at [552, 391] on div "View my quotes" at bounding box center [550, 390] width 60 height 11
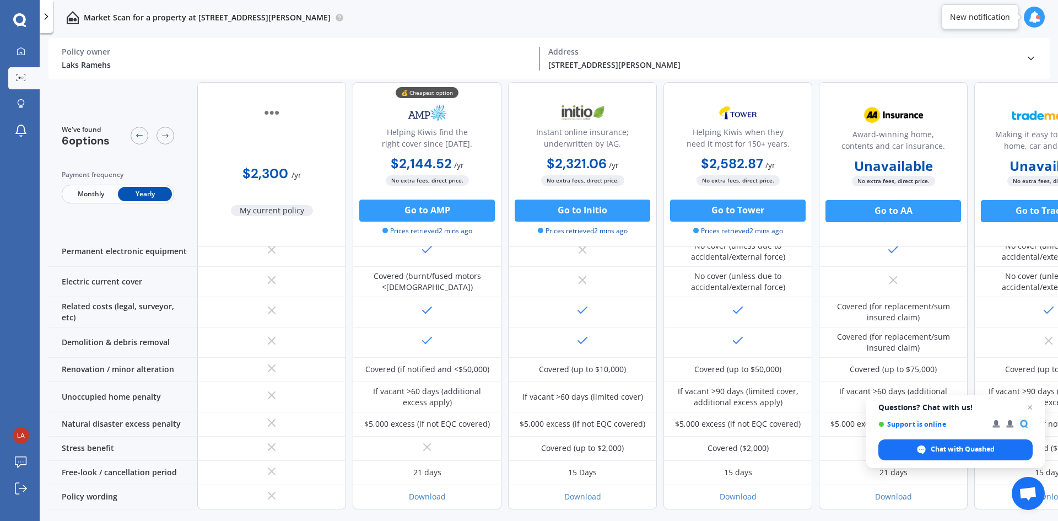
scroll to position [461, 0]
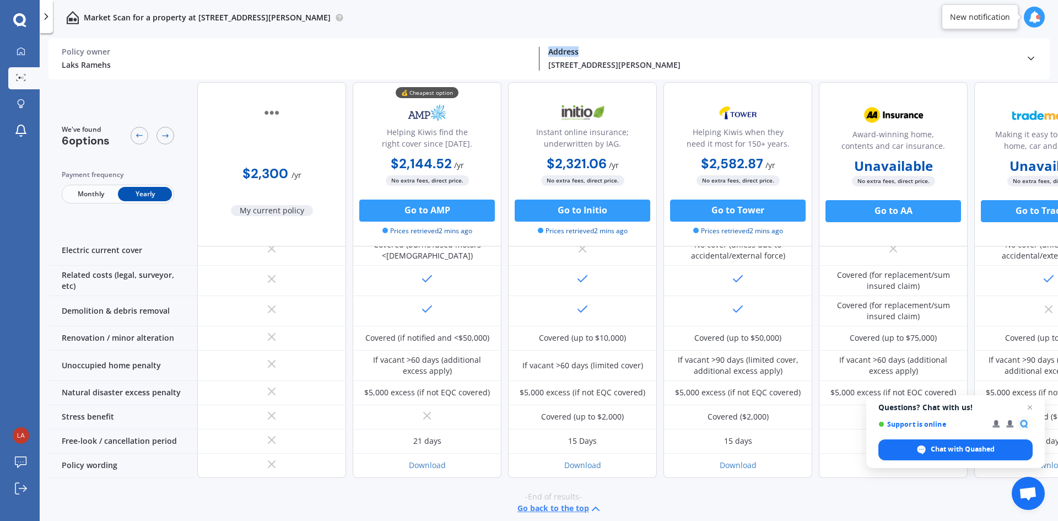
drag, startPoint x: 902, startPoint y: 63, endPoint x: 672, endPoint y: 49, distance: 230.9
click at [672, 49] on div "[STREET_ADDRESS][GEOGRAPHIC_DATA][PERSON_NAME] Address" at bounding box center [783, 59] width 486 height 24
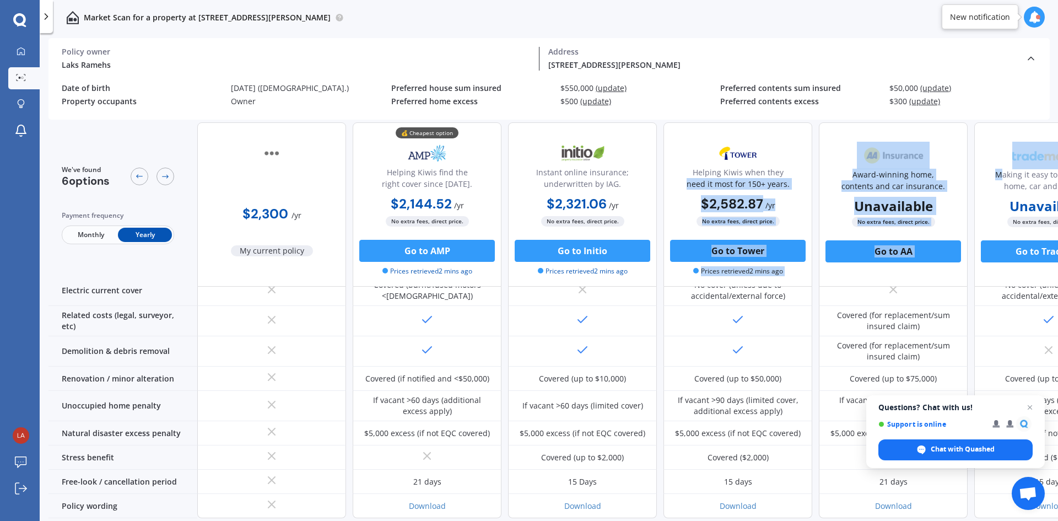
drag, startPoint x: 1006, startPoint y: 165, endPoint x: 805, endPoint y: 161, distance: 200.7
click at [805, 161] on div "$2,300 / yr My current policy 💰 Cheapest option Helping Kiwis find the right co…" at bounding box center [660, 204] width 926 height 164
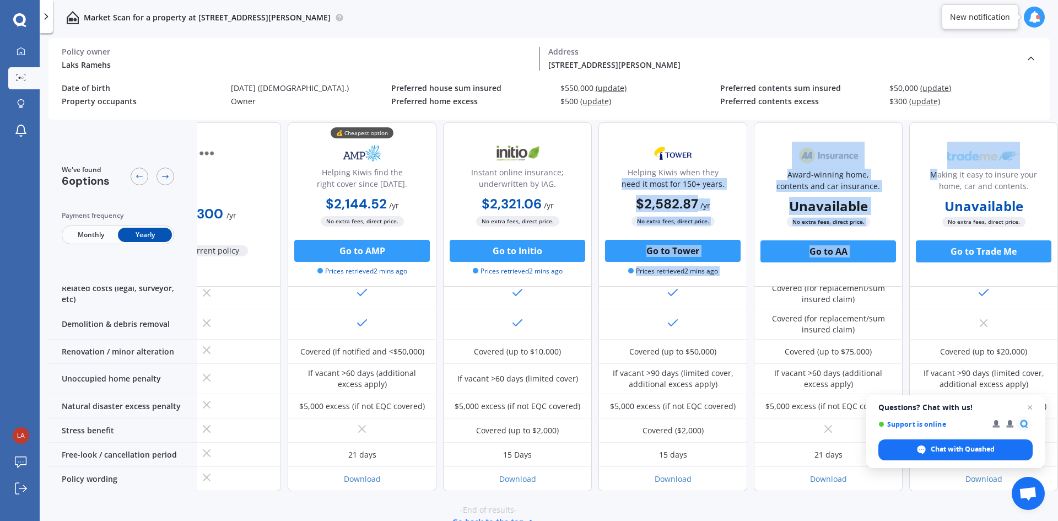
scroll to position [502, 71]
